Goal: Communication & Community: Ask a question

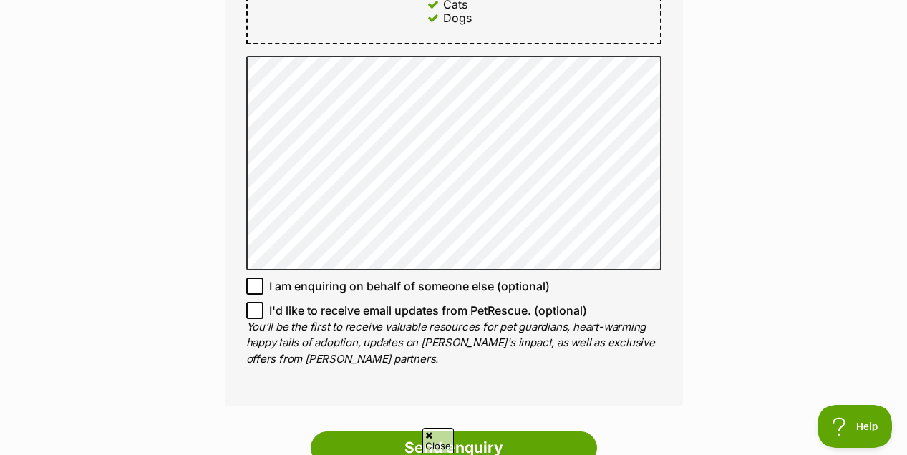
scroll to position [1044, 0]
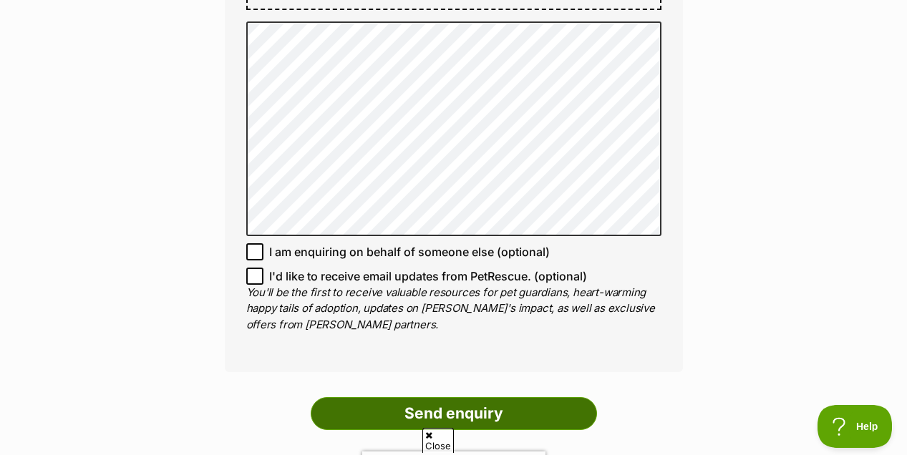
click at [437, 397] on input "Send enquiry" at bounding box center [454, 413] width 286 height 33
